Goal: Complete application form: Complete application form

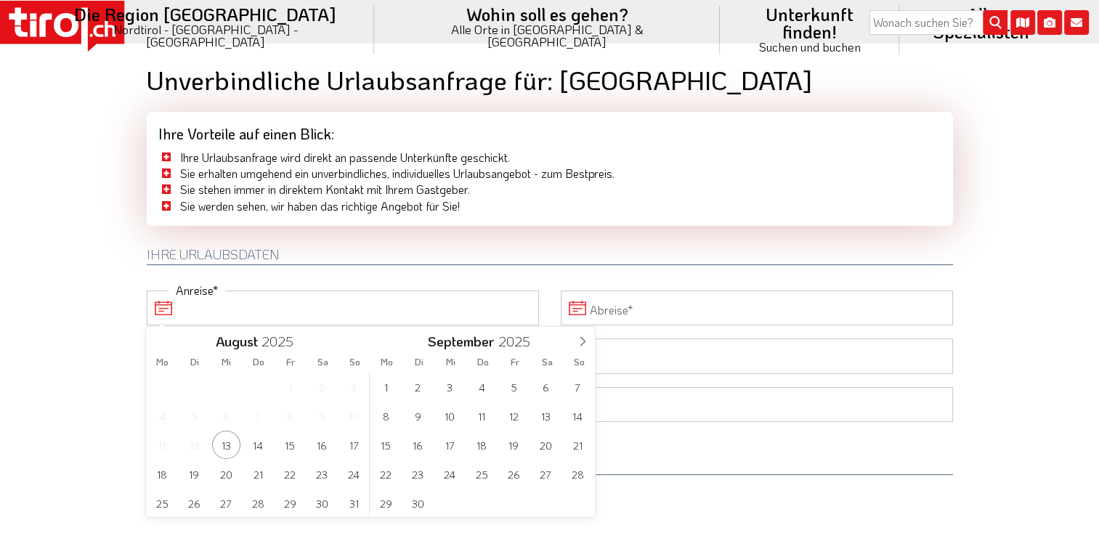
click at [183, 306] on input "Anreise" at bounding box center [343, 308] width 392 height 35
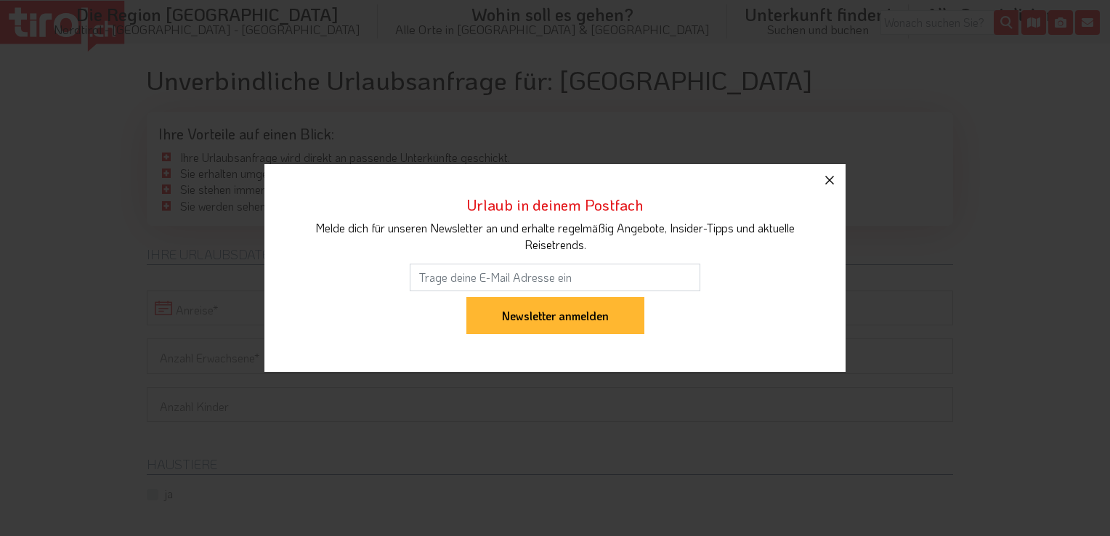
click at [828, 178] on icon "button" at bounding box center [829, 180] width 9 height 9
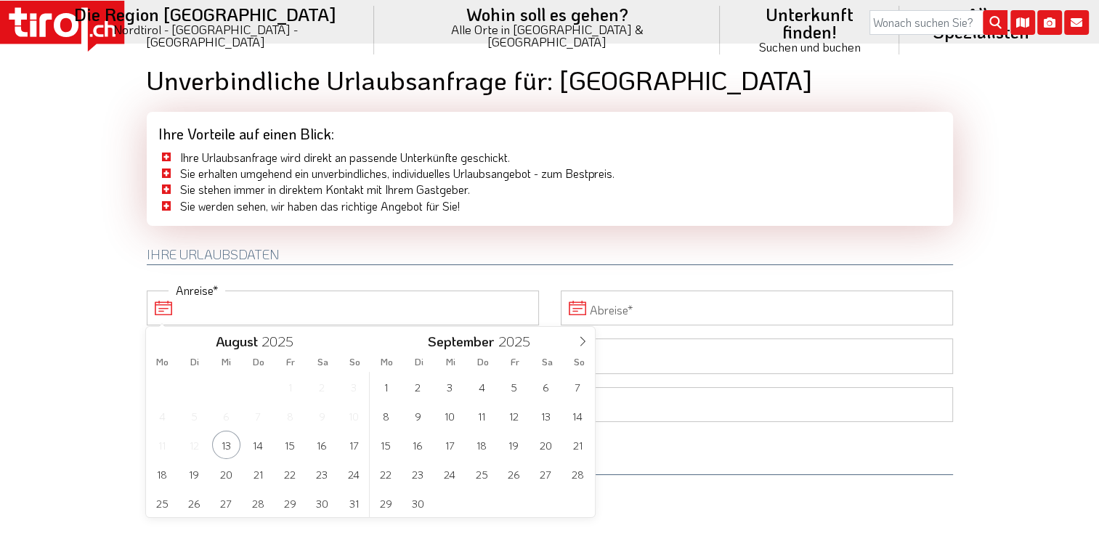
click at [345, 310] on input "Anreise" at bounding box center [343, 308] width 392 height 35
click at [581, 336] on span at bounding box center [582, 339] width 25 height 25
click at [541, 414] on span "11" at bounding box center [546, 416] width 28 height 28
click at [259, 446] on span "16" at bounding box center [258, 445] width 28 height 28
type input "[DATE]"
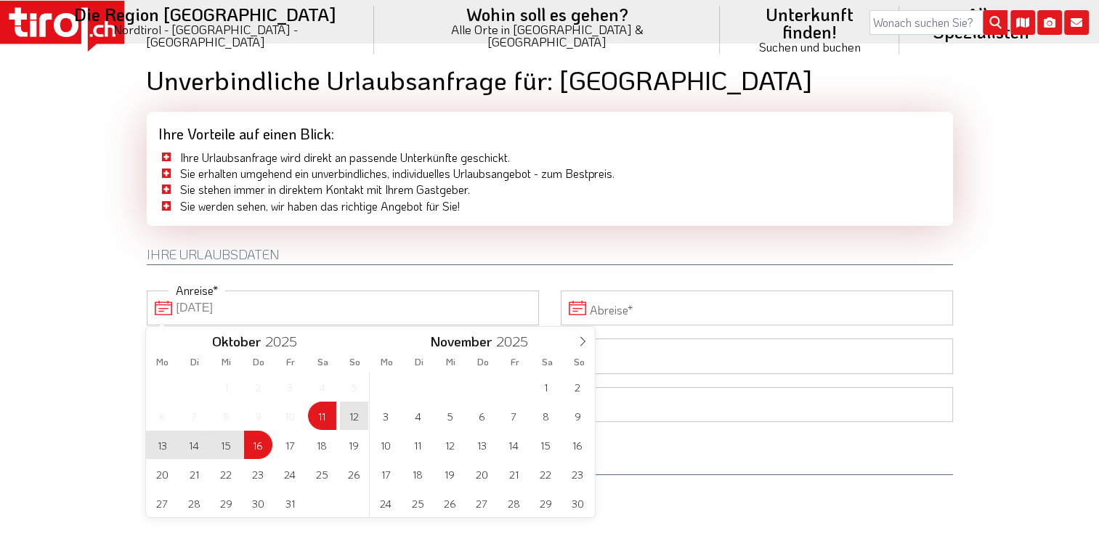
type input "[DATE]"
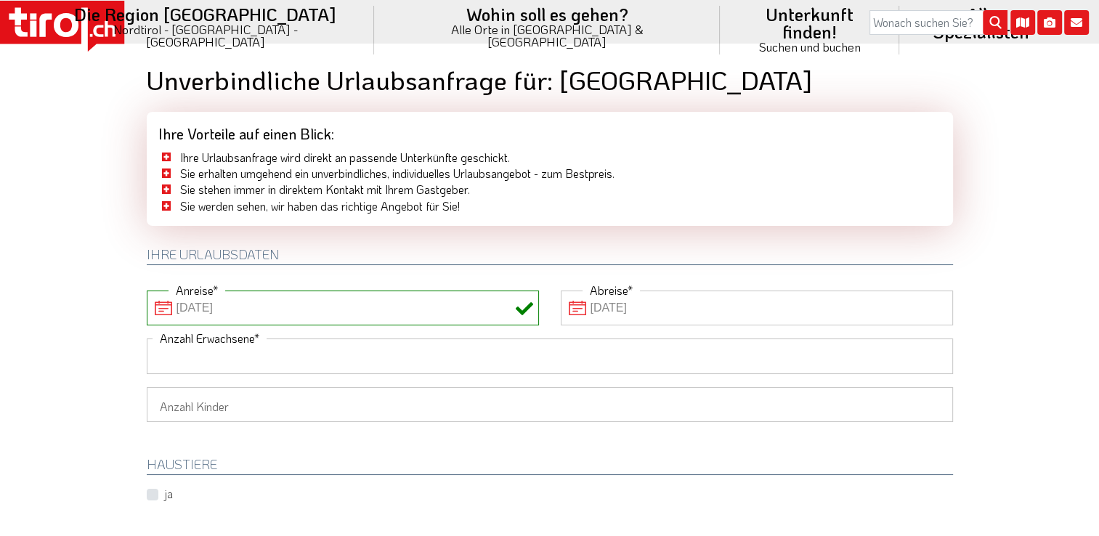
click at [207, 355] on input "Anzahl Erwachsene" at bounding box center [550, 356] width 806 height 35
type input "2"
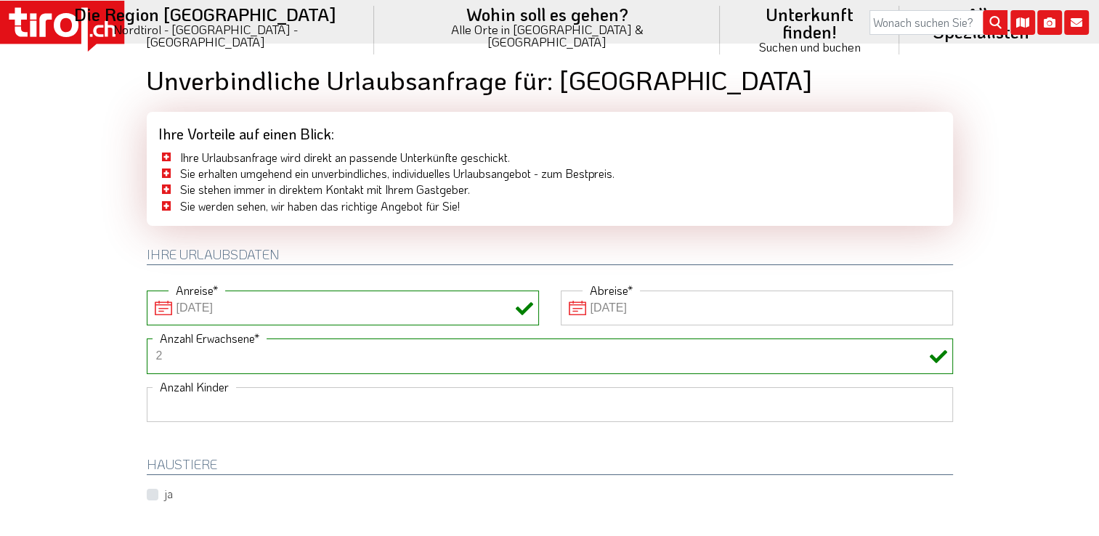
click at [236, 404] on select "1 2 3 4 5 6" at bounding box center [550, 404] width 806 height 35
select select "3"
click at [147, 387] on select "1 2 3 4 5 6" at bounding box center [550, 404] width 806 height 35
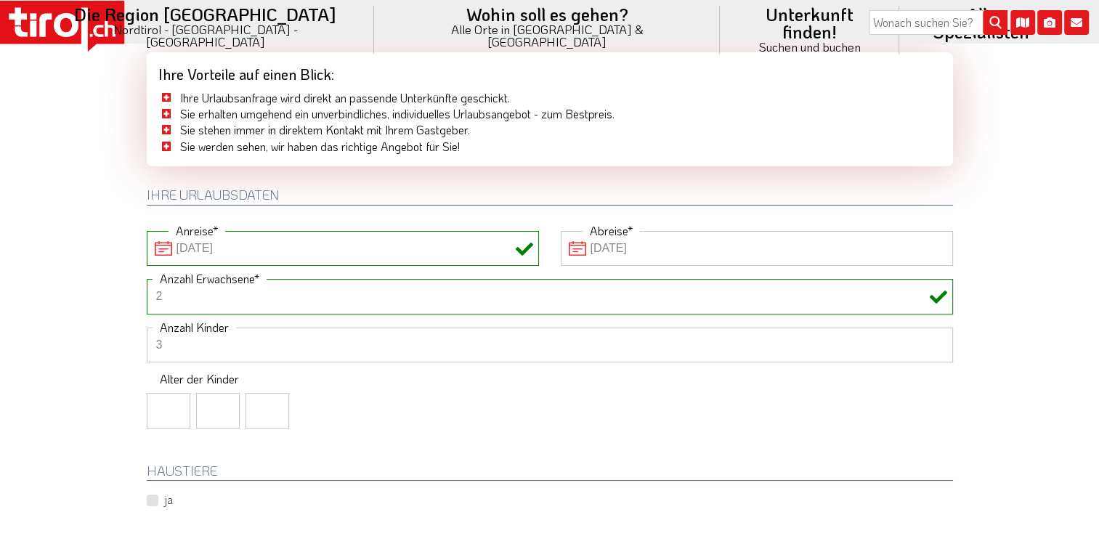
scroll to position [145, 0]
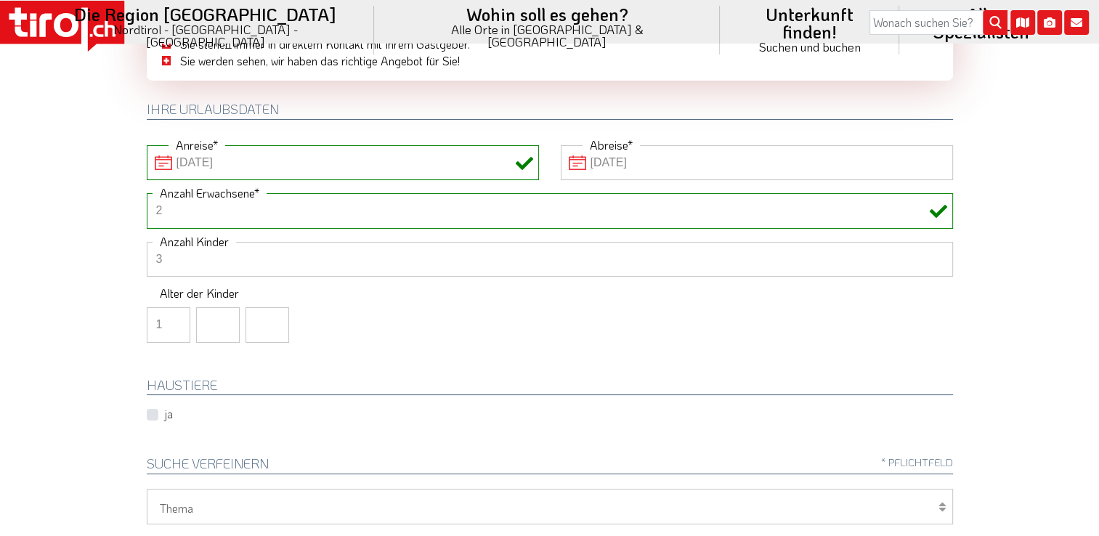
click at [171, 322] on input "1" at bounding box center [169, 324] width 44 height 35
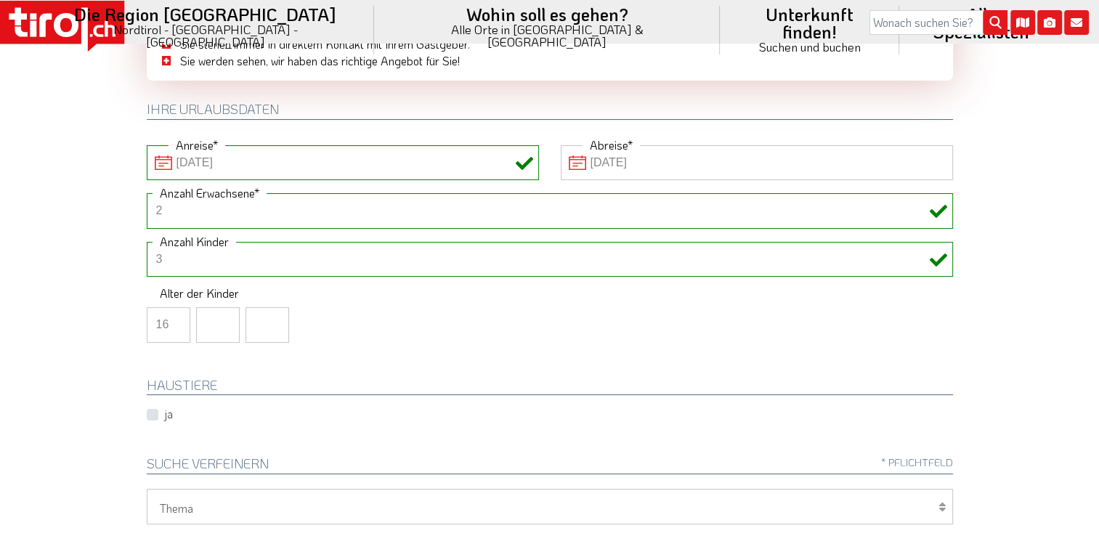
type input "16"
click at [214, 320] on input "number" at bounding box center [218, 324] width 44 height 35
type input "13"
click at [261, 315] on input "number" at bounding box center [268, 324] width 44 height 35
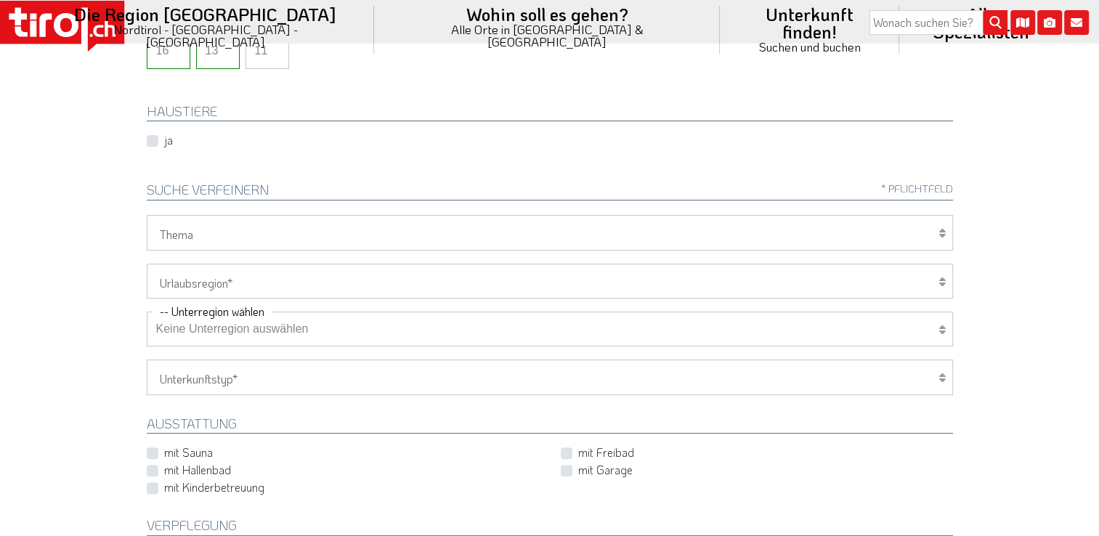
scroll to position [436, 0]
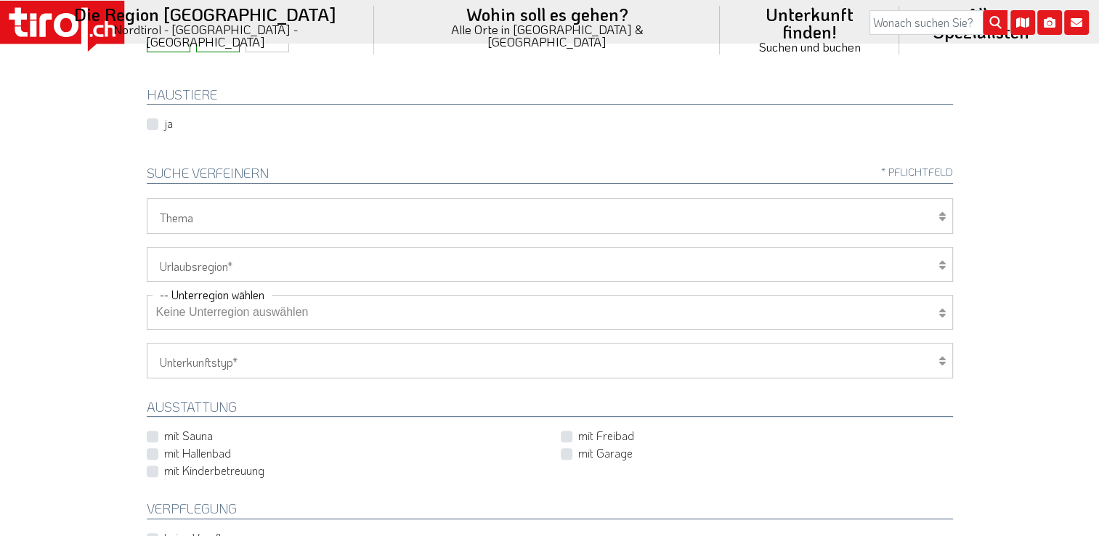
type input "11"
click at [937, 215] on div "Wellness Mountainbiken/Radfahren Familie Wandern Sport Skifahren Motorrad Golf …" at bounding box center [550, 215] width 806 height 35
click at [942, 213] on icon at bounding box center [942, 217] width 7 height 12
click at [942, 217] on icon at bounding box center [942, 217] width 7 height 12
click at [939, 212] on icon at bounding box center [942, 217] width 7 height 12
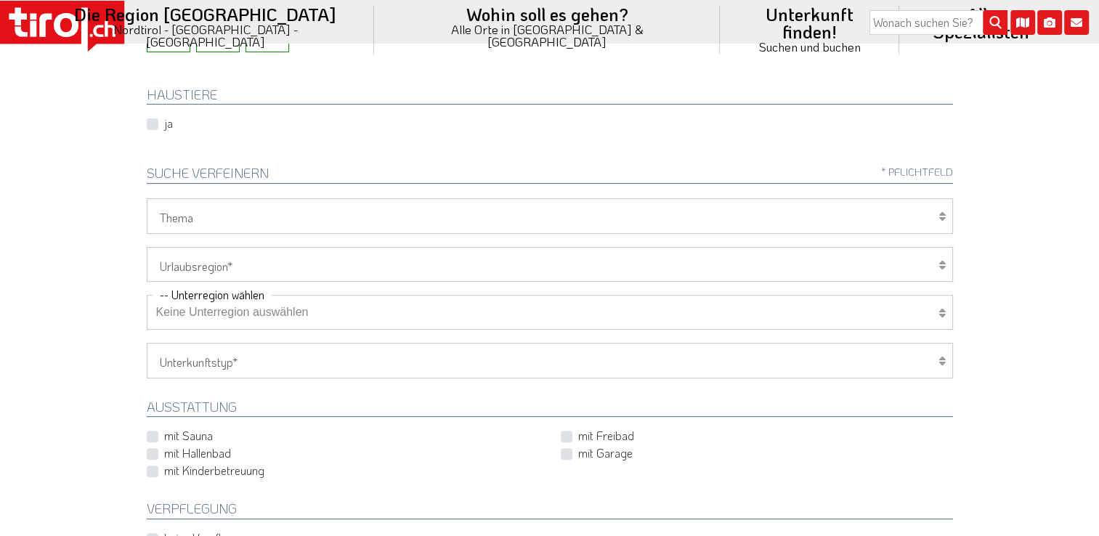
click at [170, 267] on select "[GEOGRAPHIC_DATA]/Nordtirol Osttirol [GEOGRAPHIC_DATA] Tirols Nachbarn" at bounding box center [550, 264] width 806 height 35
select select "7094"
click at [147, 247] on select "[GEOGRAPHIC_DATA]/Nordtirol Osttirol [GEOGRAPHIC_DATA] Tirols Nachbarn" at bounding box center [550, 264] width 806 height 35
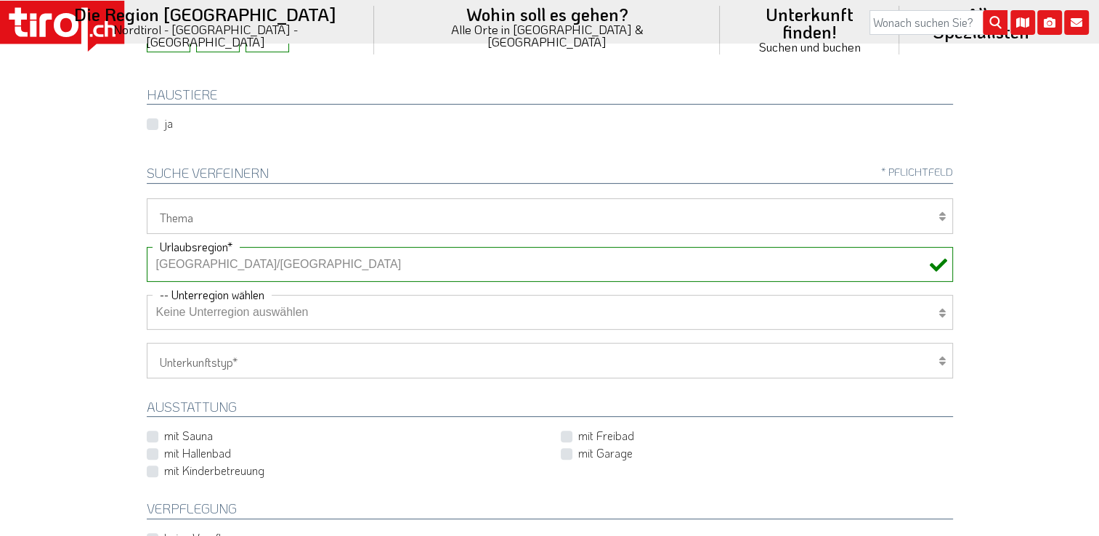
click at [245, 312] on select "Keine Unterregion auswählen Achensee Alpbachtal & Tiroler Seenland [GEOGRAPHIC_…" at bounding box center [550, 312] width 806 height 35
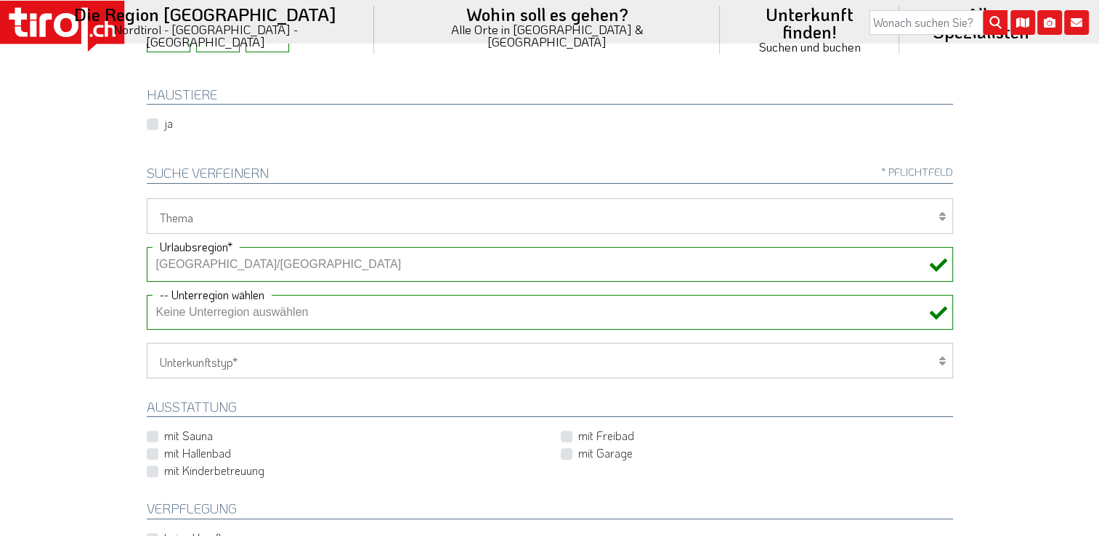
click at [200, 358] on select "Hotel 1-3 Sterne Hotel 4-5 Sterne Ferienwohnung Chalet/Ferienhaus Bauernhöfe" at bounding box center [550, 360] width 806 height 35
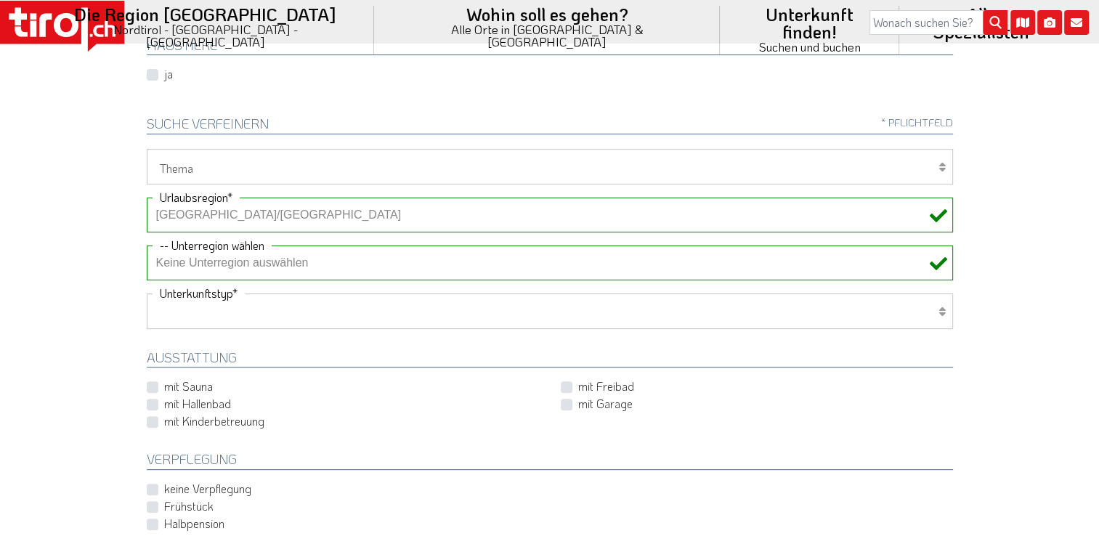
scroll to position [509, 0]
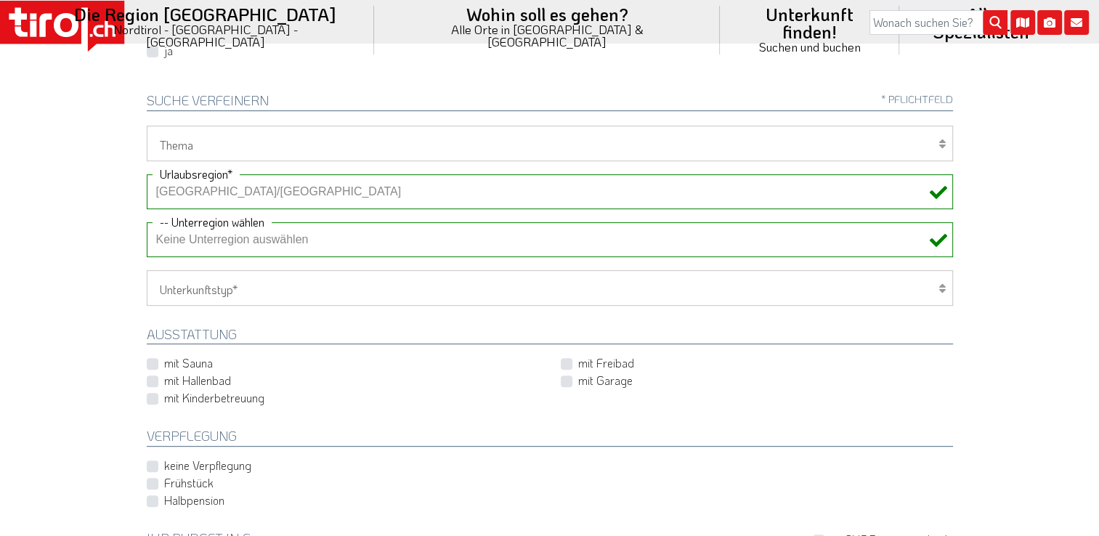
click at [939, 283] on icon at bounding box center [942, 289] width 7 height 12
click at [164, 379] on label "mit Hallenbad" at bounding box center [197, 381] width 67 height 16
click at [150, 379] on input "mit Hallenbad" at bounding box center [346, 380] width 392 height 9
checkbox input "true"
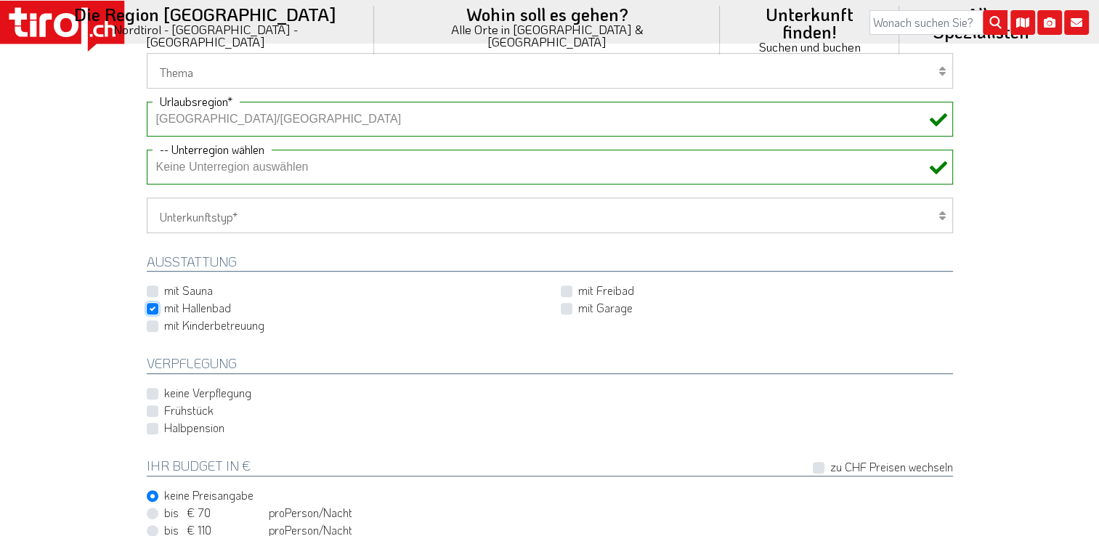
scroll to position [654, 0]
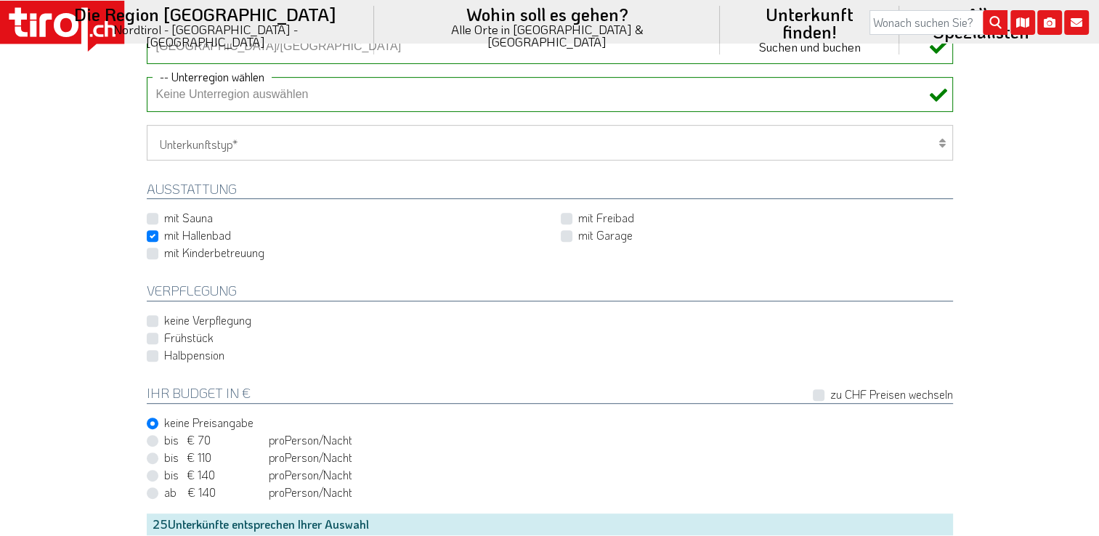
click at [164, 350] on label "Halbpension" at bounding box center [194, 355] width 60 height 16
click at [154, 351] on input "Halbpension" at bounding box center [553, 355] width 806 height 9
checkbox input "true"
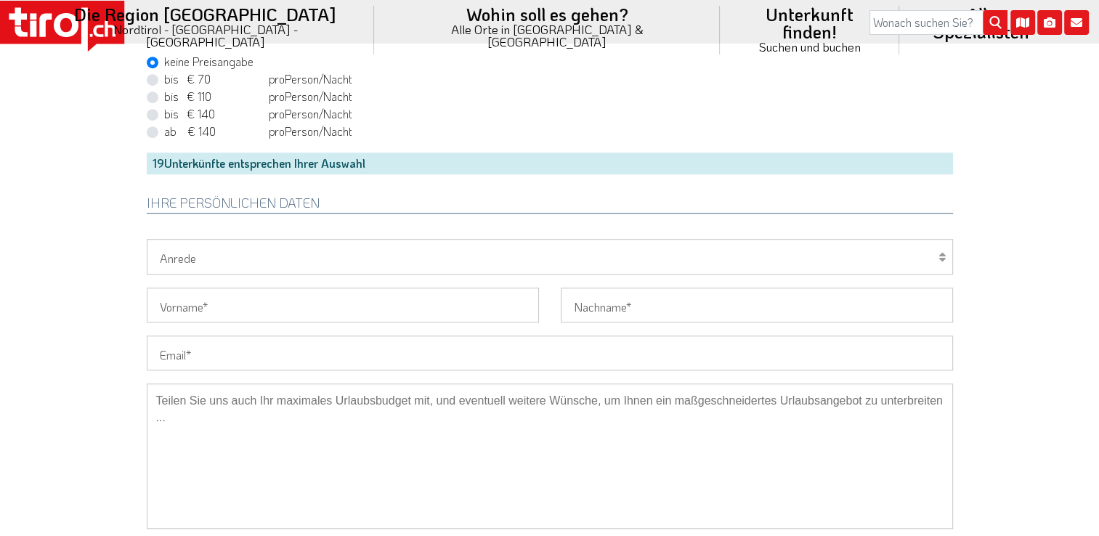
scroll to position [1017, 0]
click at [217, 251] on select "Herr Frau Familie" at bounding box center [550, 254] width 806 height 35
select select "Frau"
click at [147, 237] on select "Herr Frau Familie" at bounding box center [550, 254] width 806 height 35
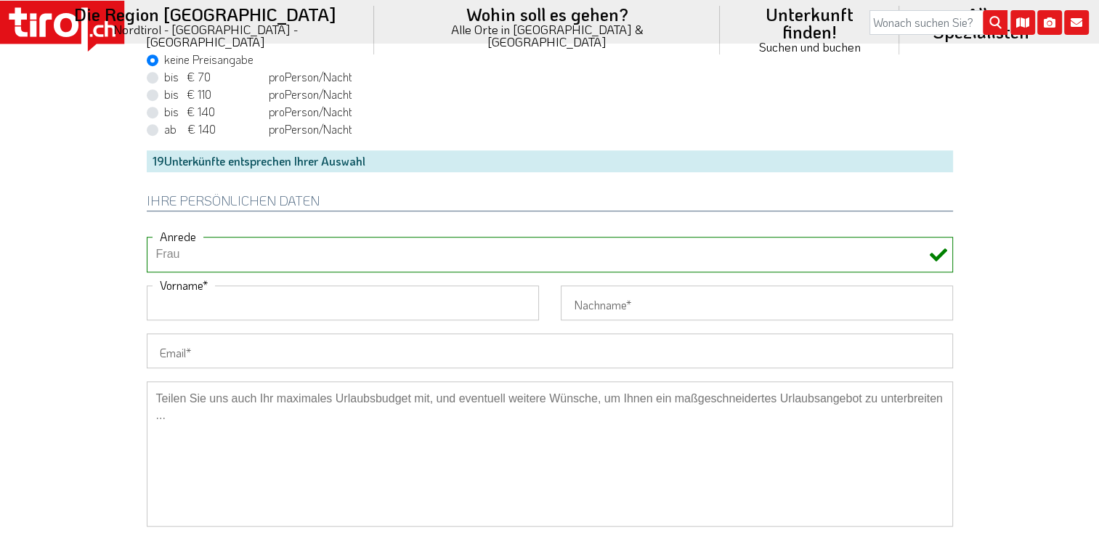
click at [180, 304] on input "Vorname" at bounding box center [343, 303] width 392 height 35
type input "[PERSON_NAME]"
type input "Zurfluh-Gisler"
type input "[EMAIL_ADDRESS][DOMAIN_NAME]"
type input "[PHONE_NUMBER]"
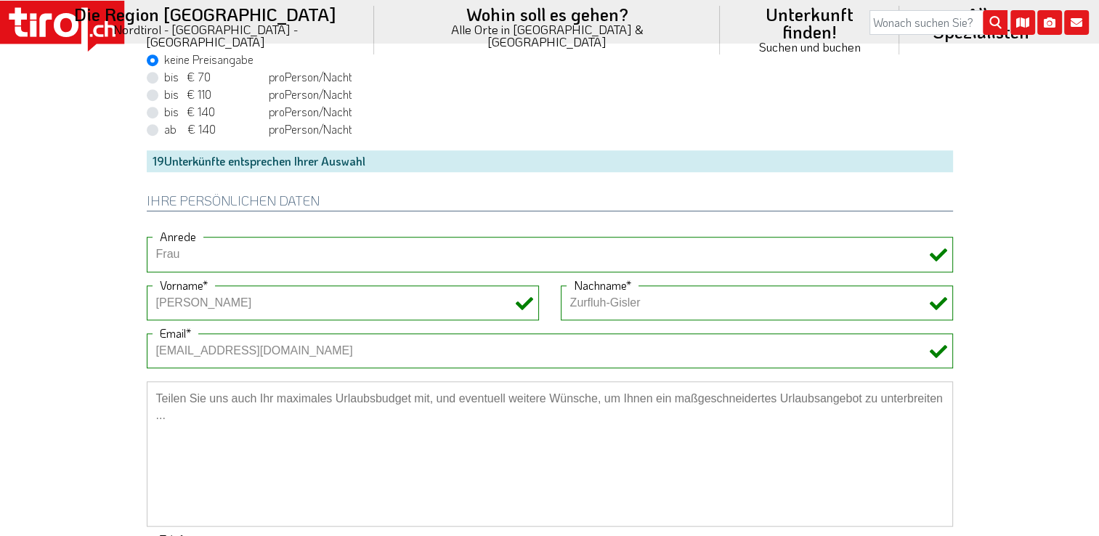
type input "Leo"
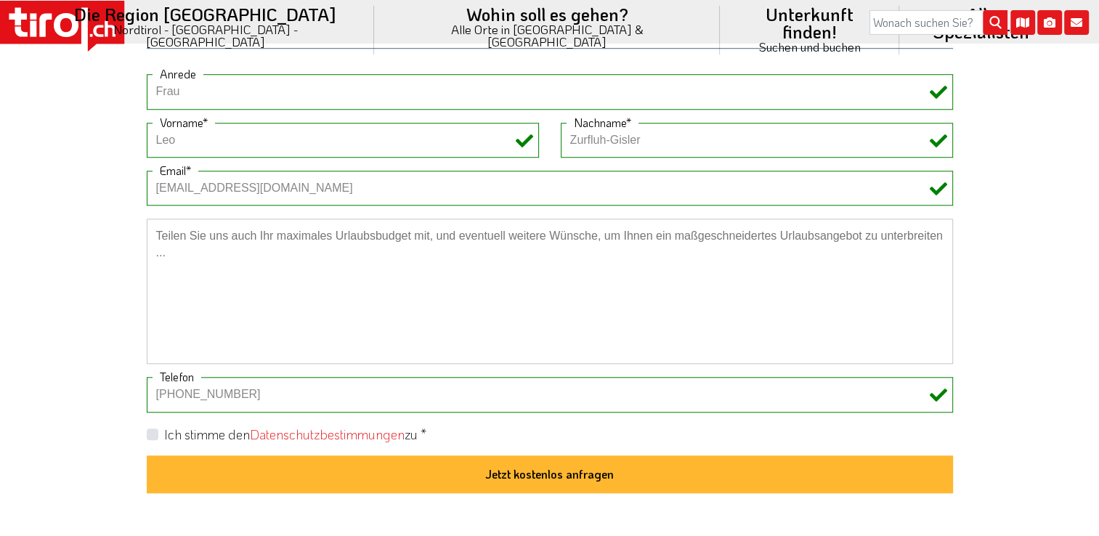
scroll to position [1308, 0]
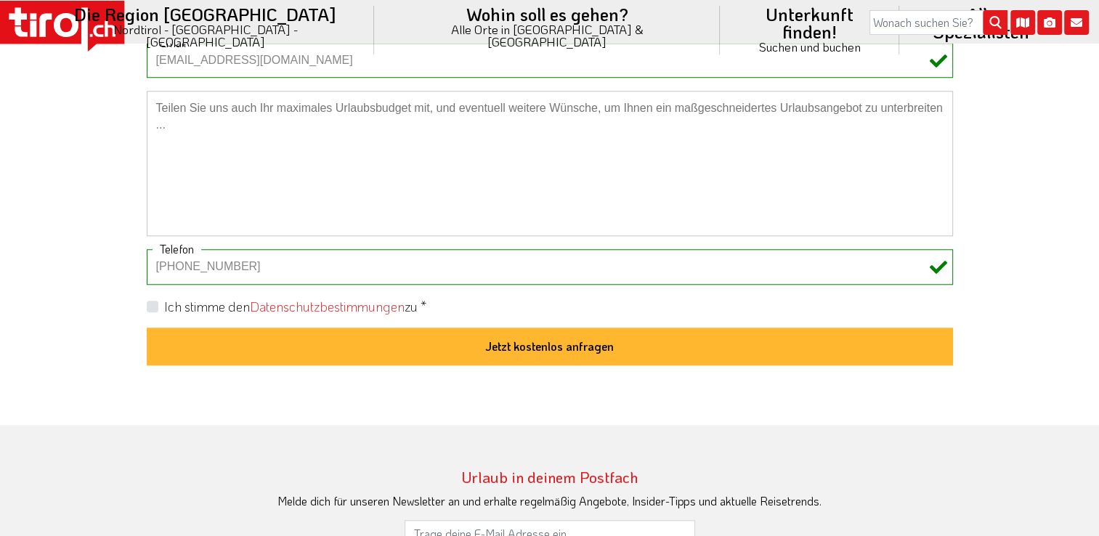
click at [935, 267] on icon at bounding box center [938, 267] width 17 height 17
click at [262, 263] on input "[PHONE_NUMBER]" at bounding box center [550, 266] width 806 height 35
type input "+"
click at [164, 299] on label "Ich stimme den Datenschutzbestimmungen zu *" at bounding box center [295, 307] width 262 height 18
click at [150, 302] on input "Ich stimme den Datenschutzbestimmungen zu *" at bounding box center [553, 306] width 806 height 9
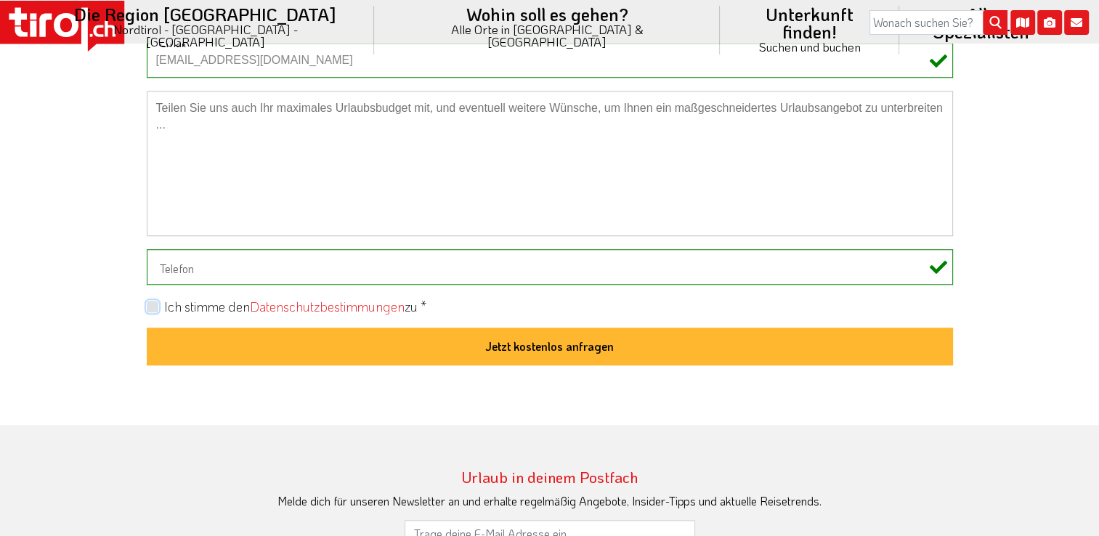
checkbox input "true"
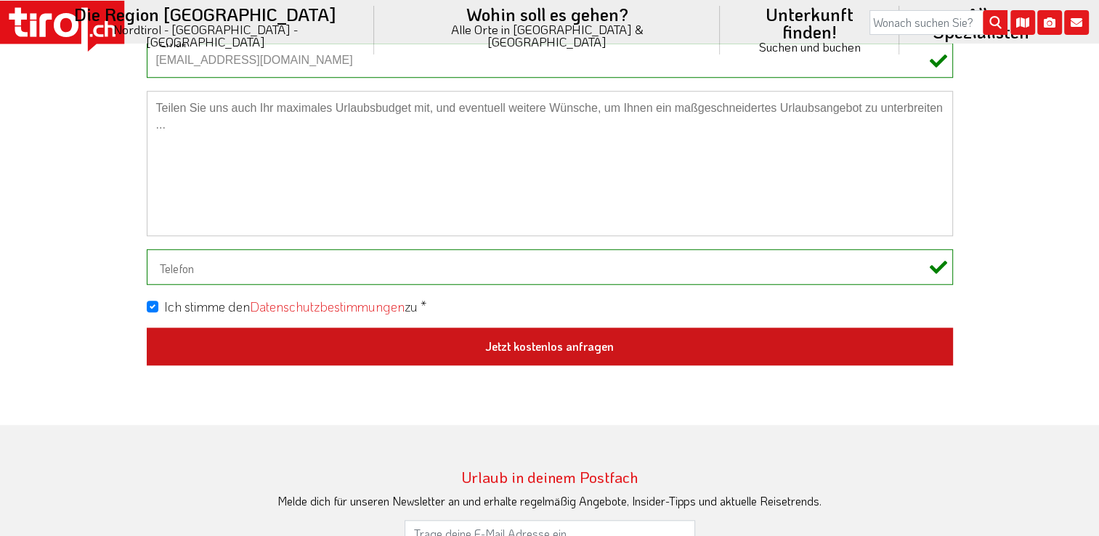
click at [543, 341] on button "Jetzt kostenlos anfragen" at bounding box center [550, 347] width 806 height 38
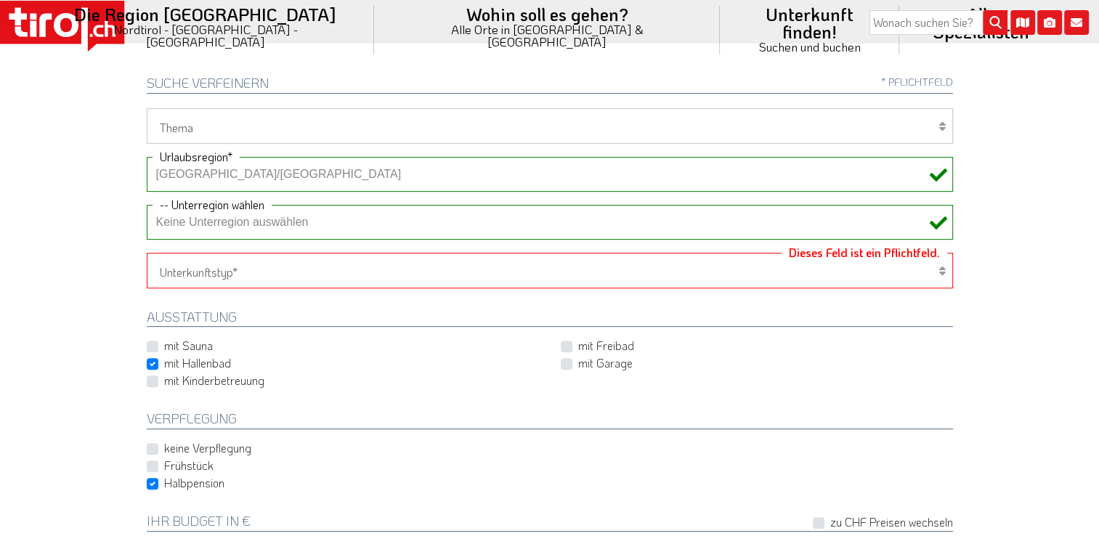
click at [942, 267] on icon at bounding box center [942, 271] width 7 height 12
click at [945, 275] on select "Hotel 1-3 Sterne Hotel 4-5 Sterne Ferienwohnung Chalet/Ferienhaus Bauernhöfe" at bounding box center [550, 270] width 806 height 35
select select "1_4-5"
click at [147, 253] on select "Hotel 1-3 Sterne Hotel 4-5 Sterne Ferienwohnung Chalet/Ferienhaus Bauernhöfe" at bounding box center [550, 270] width 806 height 35
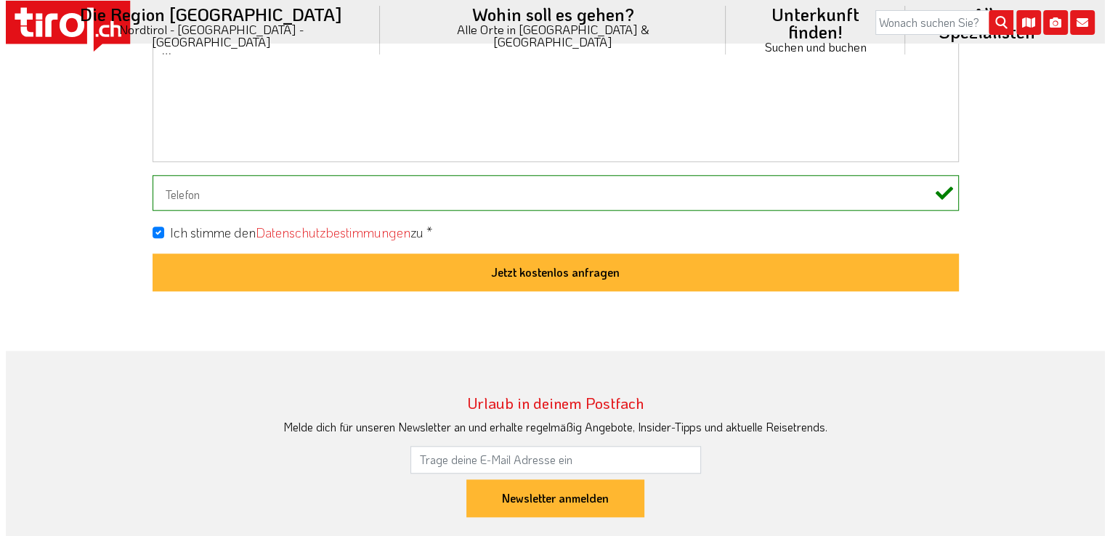
scroll to position [1398, 0]
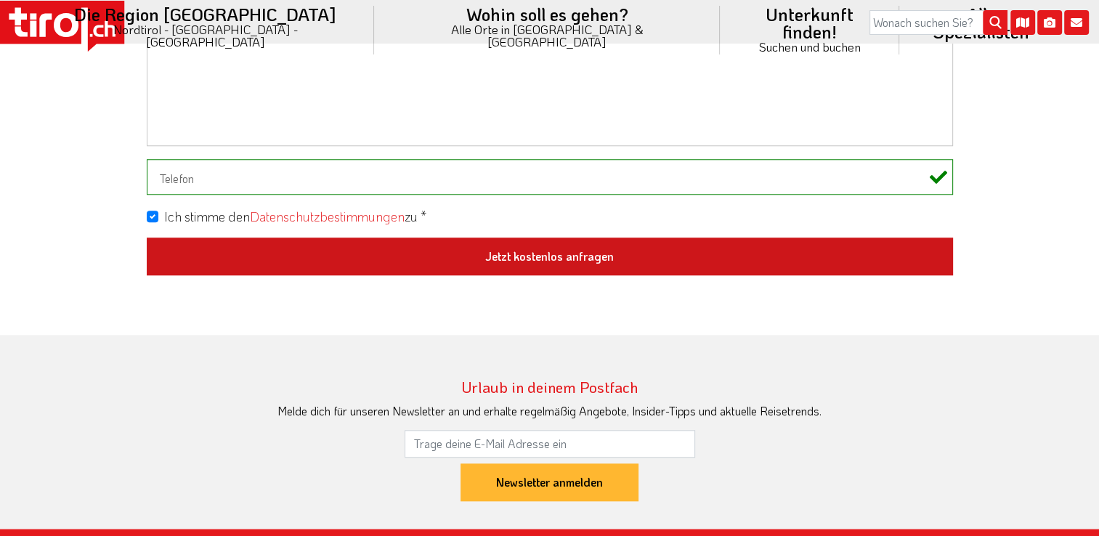
click at [530, 251] on button "Jetzt kostenlos anfragen" at bounding box center [550, 257] width 806 height 38
